Goal: Communication & Community: Connect with others

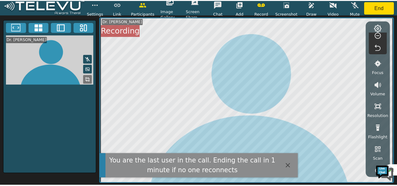
scroll to position [158, 0]
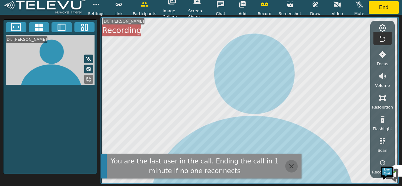
click at [288, 163] on icon "button" at bounding box center [291, 167] width 8 height 8
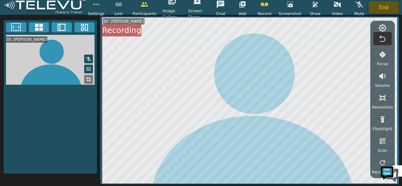
click at [376, 7] on button "End" at bounding box center [383, 7] width 30 height 13
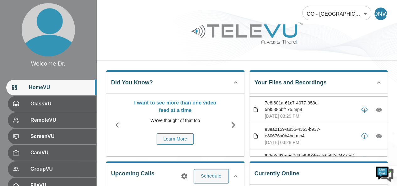
scroll to position [281, 0]
drag, startPoint x: 242, startPoint y: 170, endPoint x: 248, endPoint y: 180, distance: 11.7
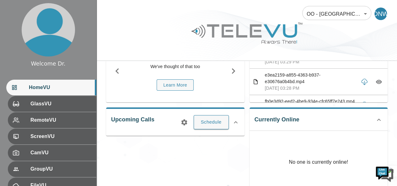
click at [276, 123] on div "Currently Online No one is currently online!" at bounding box center [318, 150] width 138 height 86
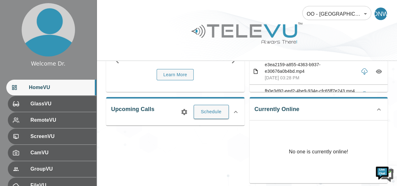
scroll to position [64, 0]
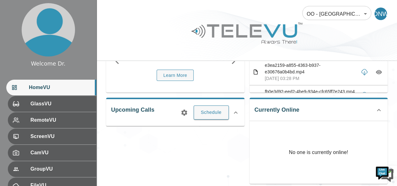
click at [272, 112] on div "Currently Online No one is currently online!" at bounding box center [318, 141] width 138 height 86
click at [272, 110] on div "Currently Online No one is currently online!" at bounding box center [318, 141] width 138 height 86
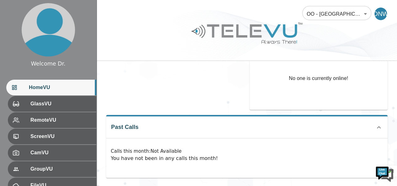
scroll to position [138, 0]
click at [227, 150] on p "Calls this month : Not Available" at bounding box center [247, 150] width 272 height 7
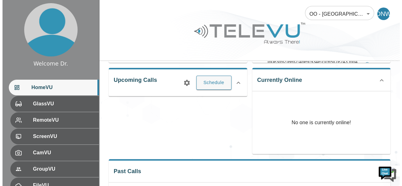
scroll to position [93, 0]
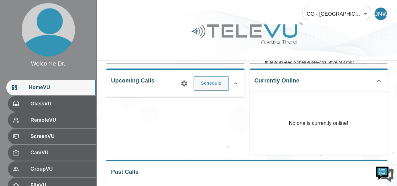
click at [232, 153] on div "Upcoming Calls Schedule" at bounding box center [172, 108] width 143 height 91
click at [225, 84] on button "Schedule" at bounding box center [211, 83] width 35 height 14
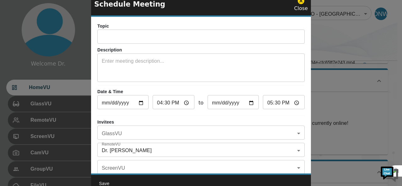
click at [196, 109] on div "Date & Time [DATE] ​ 16:30 ​ to [DATE] ​ 17:30 ​" at bounding box center [200, 100] width 207 height 24
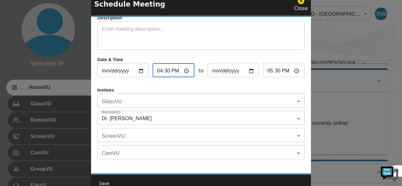
click at [168, 69] on input "16:30" at bounding box center [174, 71] width 42 height 13
click at [171, 67] on input "16:30" at bounding box center [174, 71] width 42 height 13
type input "16:02"
type input "17:02"
type input "16:27"
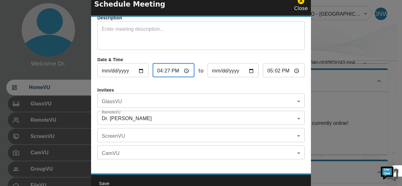
type input "17:27"
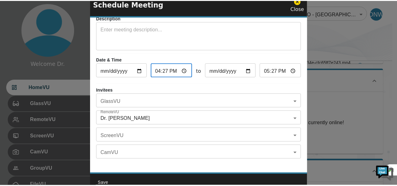
scroll to position [0, 0]
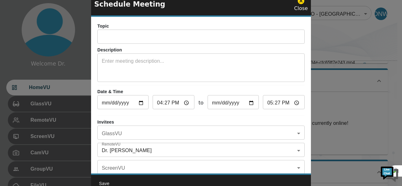
click at [301, 2] on icon at bounding box center [301, 1] width 8 height 8
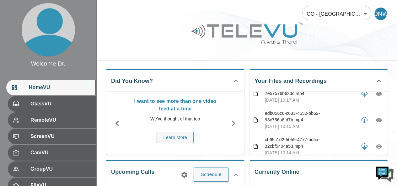
scroll to position [84, 0]
click at [240, 163] on div "Upcoming Calls Schedule" at bounding box center [175, 174] width 138 height 28
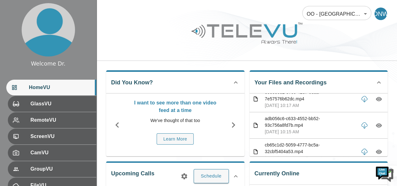
scroll to position [0, 0]
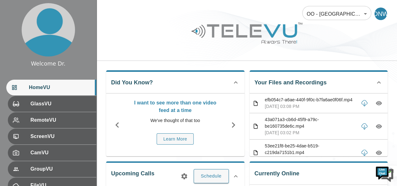
click at [307, 101] on p "efb054c7-a6ae-440f-9f0c-b7fa6ae0f06f.mp4" at bounding box center [310, 100] width 91 height 7
click at [324, 102] on p "efb054c7-a6ae-440f-9f0c-b7fa6ae0f06f.mp4" at bounding box center [310, 100] width 91 height 7
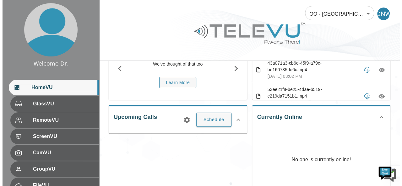
scroll to position [57, 0]
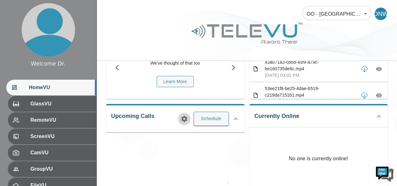
click at [183, 119] on icon "button" at bounding box center [184, 119] width 8 height 8
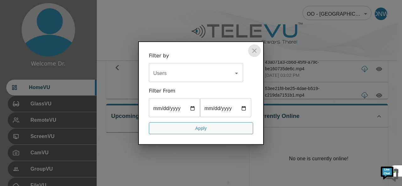
click at [259, 52] on button "close" at bounding box center [254, 50] width 13 height 13
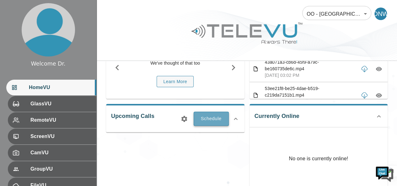
click at [217, 119] on button "Schedule" at bounding box center [211, 119] width 35 height 14
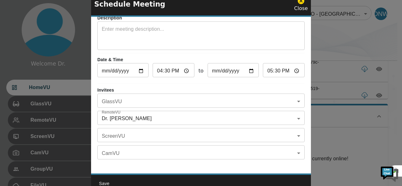
scroll to position [36, 0]
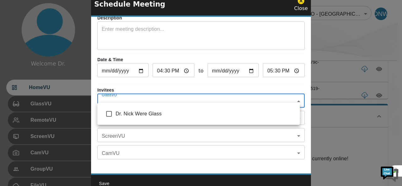
click at [156, 94] on body "Welcome Dr. HomeVU GlassVU RemoteVU ScreenVU CamVU GroupVU FileVU ChatVU Settin…" at bounding box center [201, 105] width 402 height 325
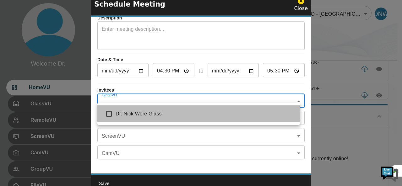
click at [121, 118] on li "Dr. Nick Were Glass" at bounding box center [198, 113] width 202 height 17
type input "Dr. Nick Were Glass"
checkbox input "true"
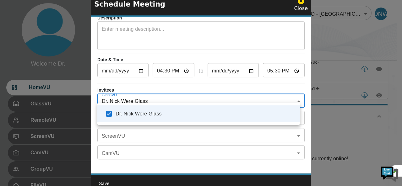
click at [149, 160] on div at bounding box center [201, 93] width 402 height 186
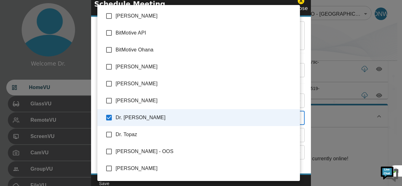
click at [154, 114] on body "Welcome Dr. HomeVU GlassVU RemoteVU ScreenVU CamVU GroupVU FileVU ChatVU Settin…" at bounding box center [201, 105] width 402 height 325
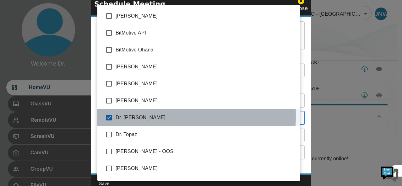
click at [132, 115] on span "Dr. [PERSON_NAME]" at bounding box center [204, 118] width 179 height 8
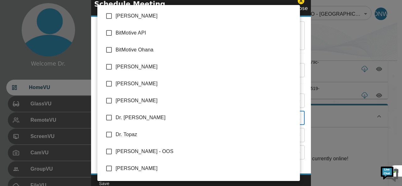
click at [110, 118] on input "checkbox" at bounding box center [108, 117] width 13 height 13
checkbox input "true"
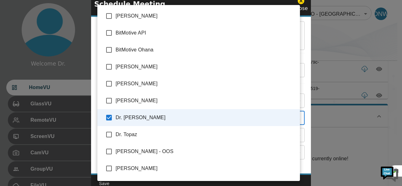
type input "Dr. [PERSON_NAME]"
click at [343, 47] on div at bounding box center [201, 93] width 402 height 186
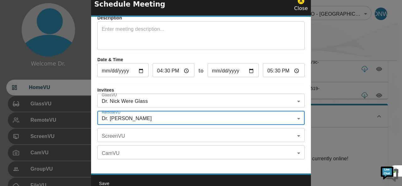
scroll to position [0, 0]
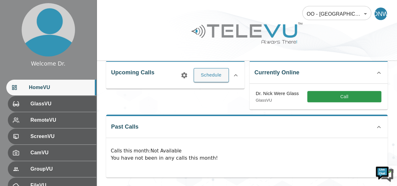
scroll to position [75, 0]
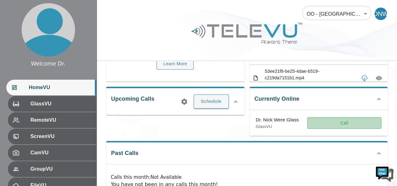
click at [355, 123] on button "Call" at bounding box center [344, 123] width 74 height 12
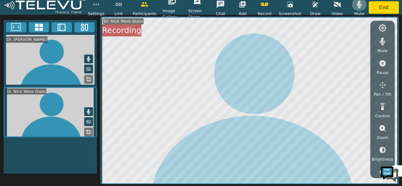
click at [358, 3] on icon "button" at bounding box center [359, 5] width 8 height 8
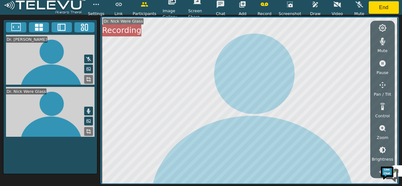
scroll to position [1, 0]
click at [384, 132] on button "button" at bounding box center [382, 127] width 16 height 13
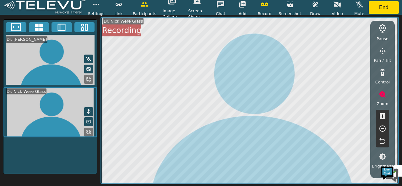
scroll to position [34, 0]
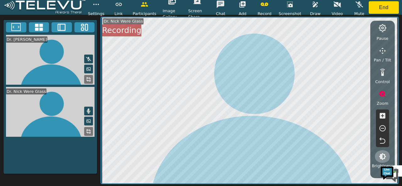
click at [382, 156] on icon "button" at bounding box center [382, 156] width 7 height 7
drag, startPoint x: 382, startPoint y: 156, endPoint x: 388, endPoint y: 117, distance: 39.4
click at [385, 141] on icon "button" at bounding box center [382, 140] width 6 height 6
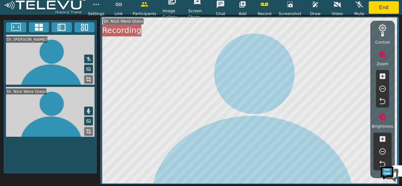
scroll to position [79, 0]
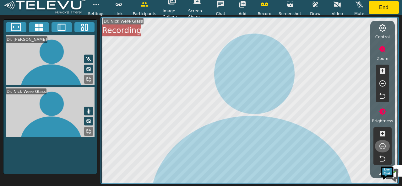
click at [380, 144] on icon "button" at bounding box center [382, 146] width 6 height 6
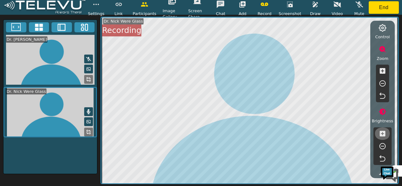
click at [382, 128] on button "button" at bounding box center [382, 133] width 16 height 13
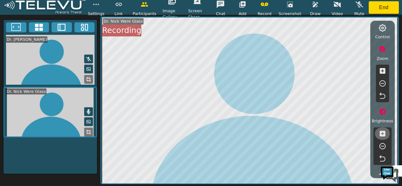
click at [382, 128] on button "button" at bounding box center [382, 133] width 16 height 13
click at [381, 143] on icon "button" at bounding box center [382, 146] width 6 height 6
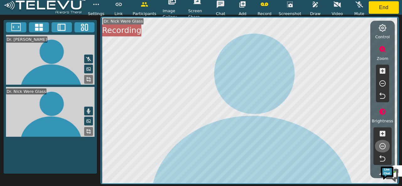
click at [381, 143] on icon "button" at bounding box center [382, 146] width 6 height 6
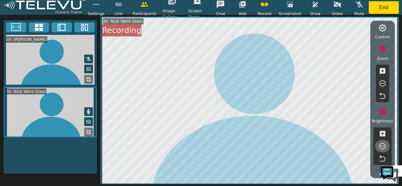
click at [381, 143] on icon "button" at bounding box center [382, 146] width 6 height 6
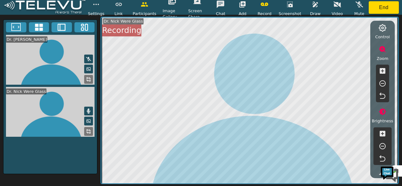
click at [381, 143] on icon "button" at bounding box center [382, 146] width 6 height 6
click at [383, 131] on icon "button" at bounding box center [382, 134] width 6 height 6
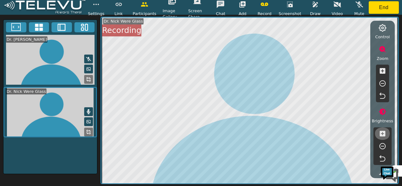
click at [383, 131] on icon "button" at bounding box center [382, 134] width 6 height 6
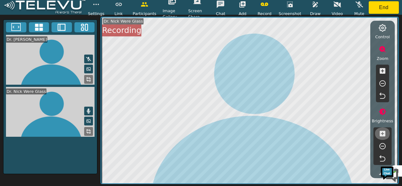
click at [383, 131] on icon "button" at bounding box center [382, 134] width 6 height 6
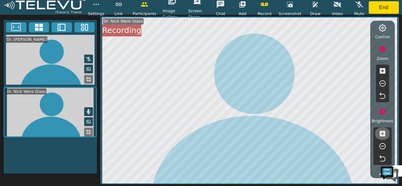
click at [383, 131] on icon "button" at bounding box center [382, 134] width 6 height 6
